Goal: Find specific page/section: Find specific page/section

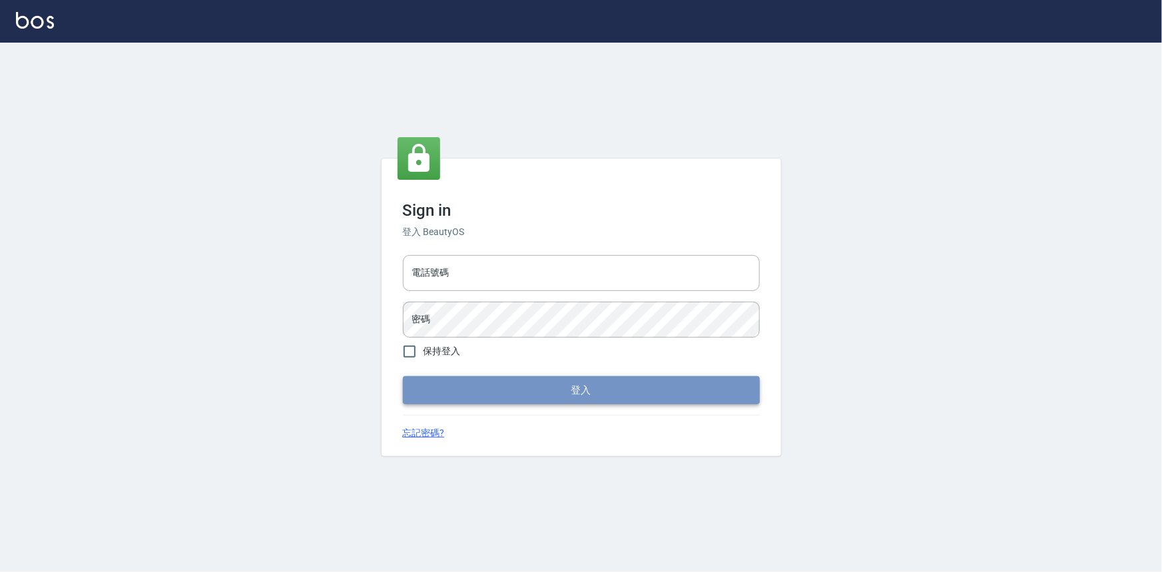
click at [610, 396] on button "登入" at bounding box center [581, 390] width 357 height 28
type input "0922670776"
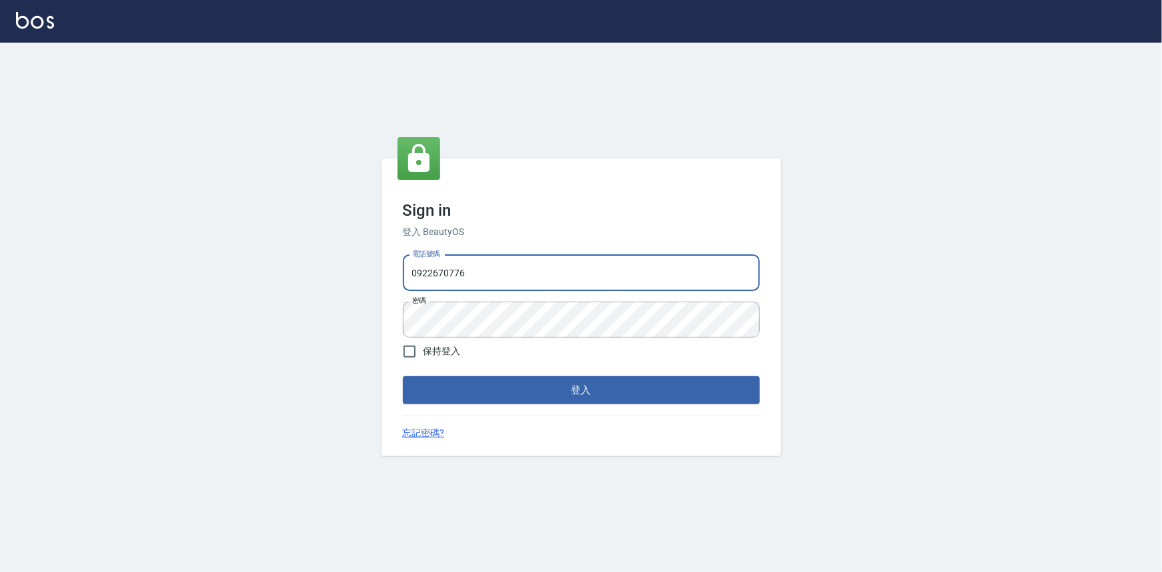
click at [533, 398] on button "登入" at bounding box center [581, 390] width 357 height 28
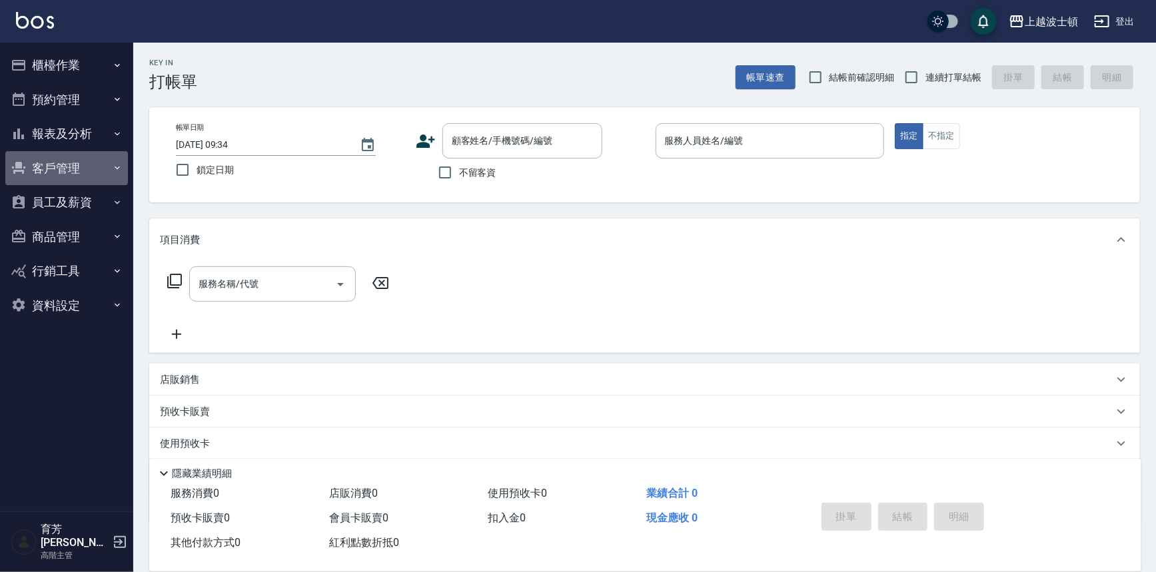
click at [64, 165] on button "客戶管理" at bounding box center [66, 168] width 123 height 35
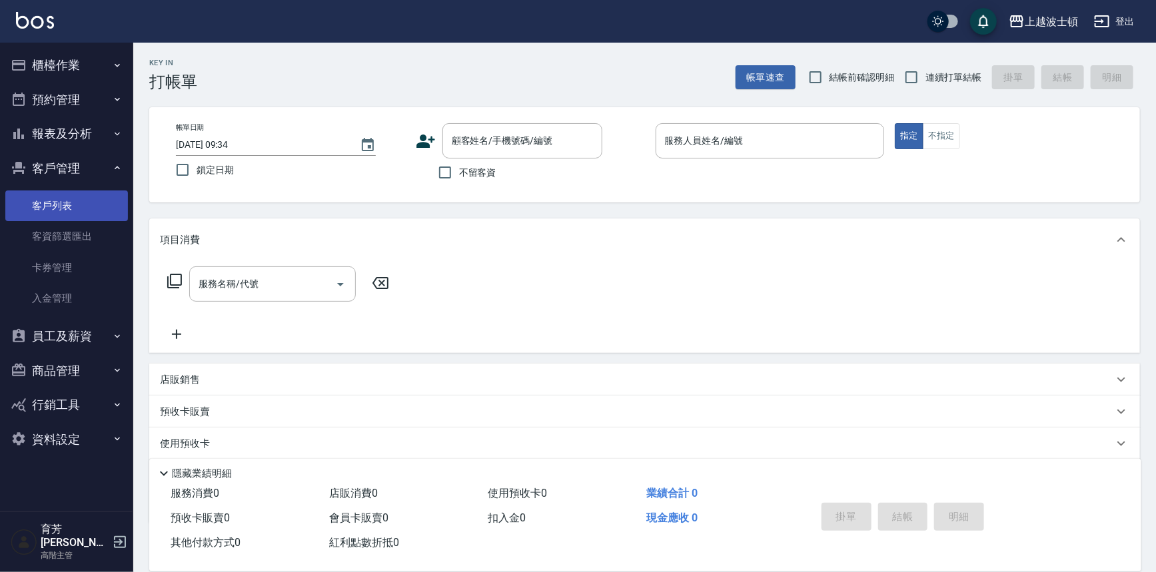
click at [87, 224] on link "客資篩選匯出" at bounding box center [66, 236] width 123 height 31
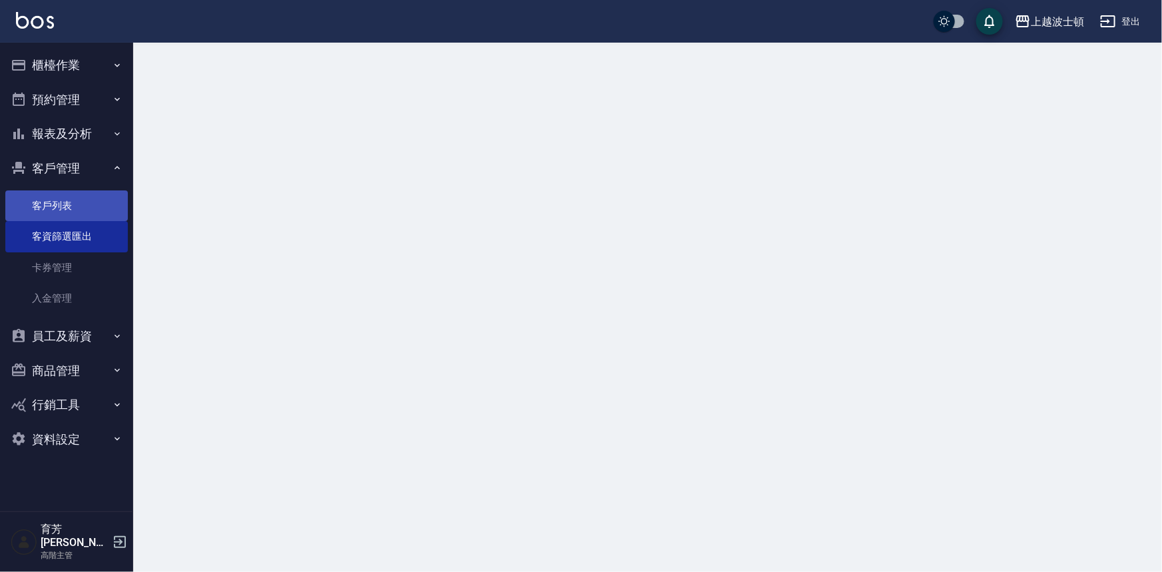
click at [87, 212] on link "客戶列表" at bounding box center [66, 206] width 123 height 31
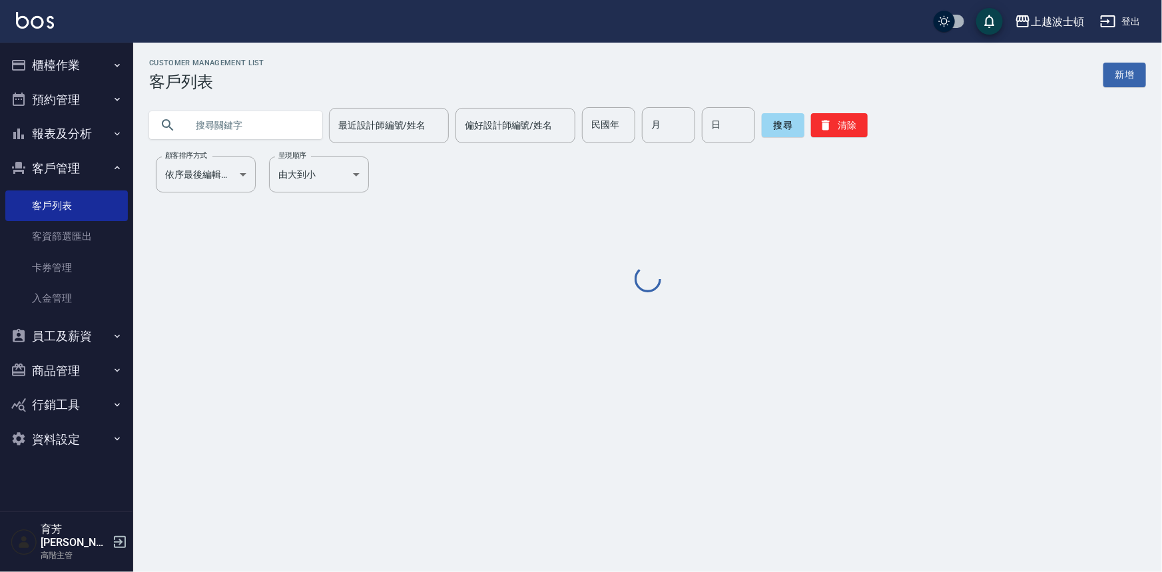
click at [195, 123] on input "text" at bounding box center [249, 125] width 125 height 36
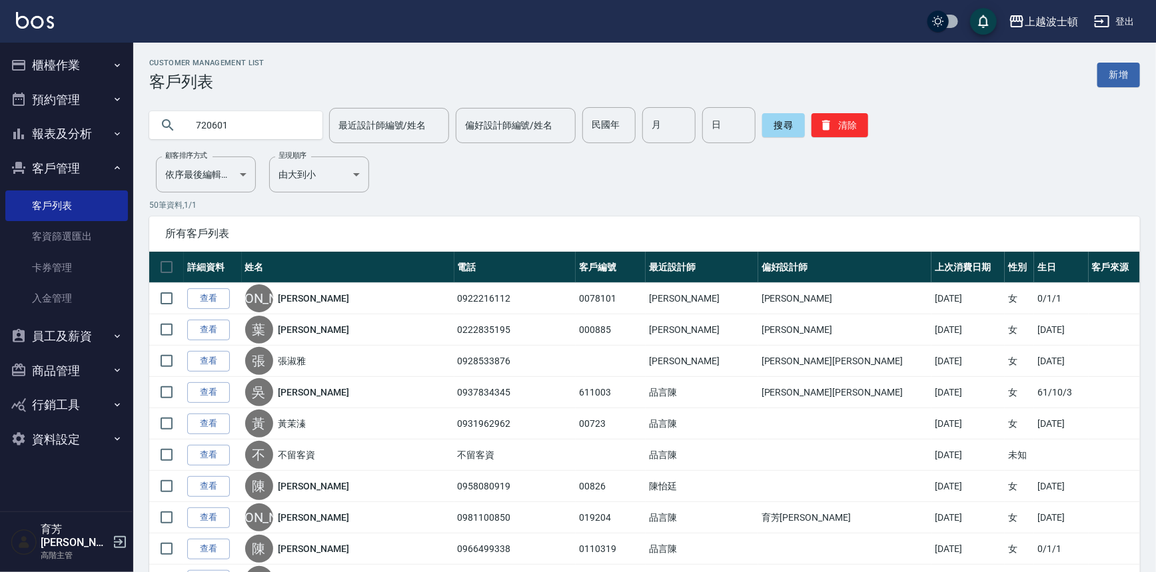
type input "720601"
